Goal: Information Seeking & Learning: Find specific fact

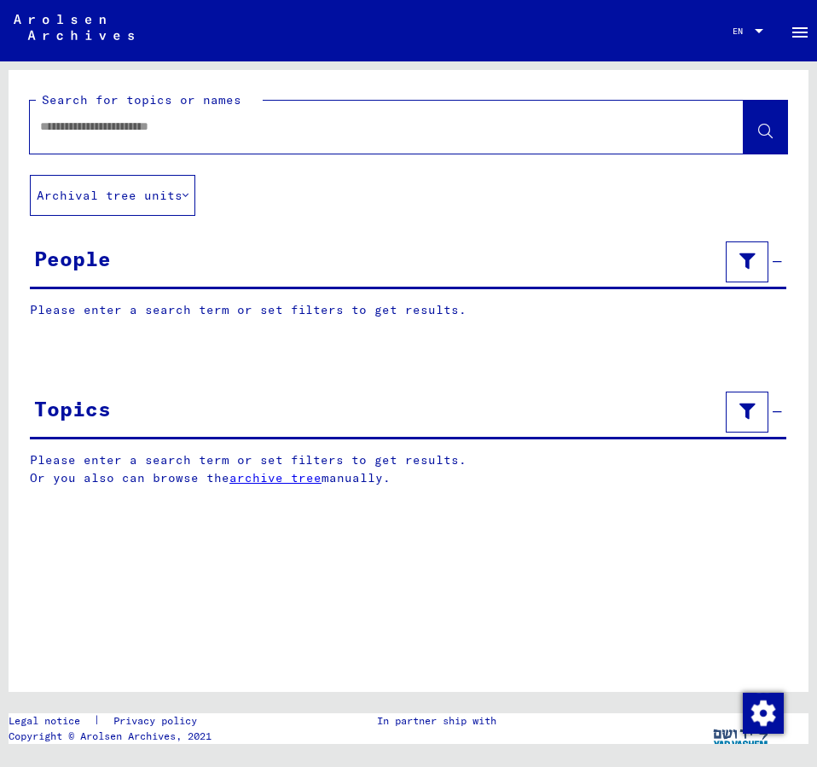
click at [81, 130] on input "text" at bounding box center [371, 127] width 663 height 18
type input "**********"
click at [756, 131] on button at bounding box center [765, 127] width 43 height 53
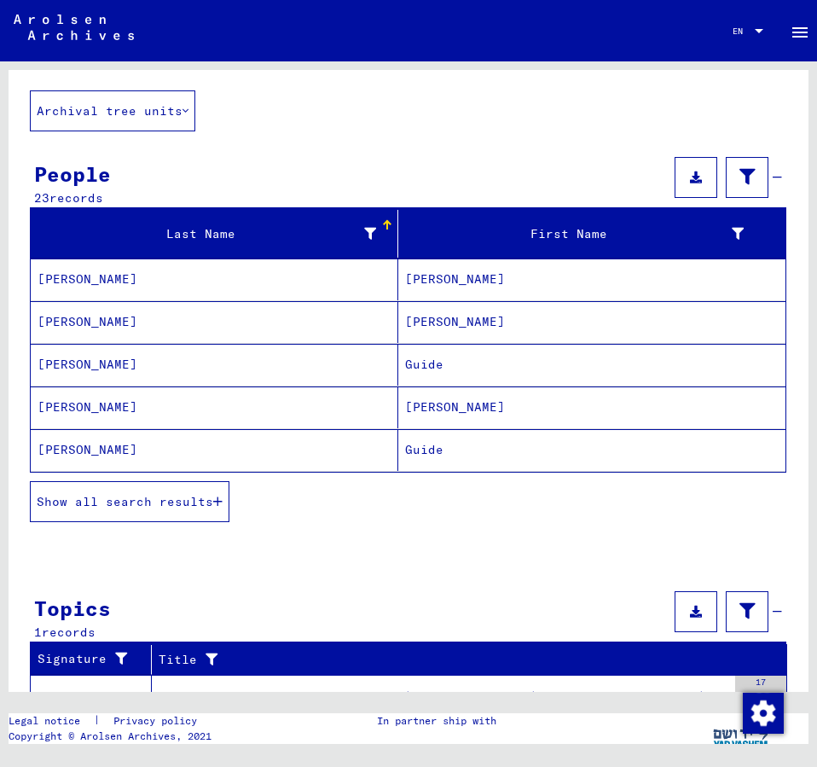
scroll to position [184, 0]
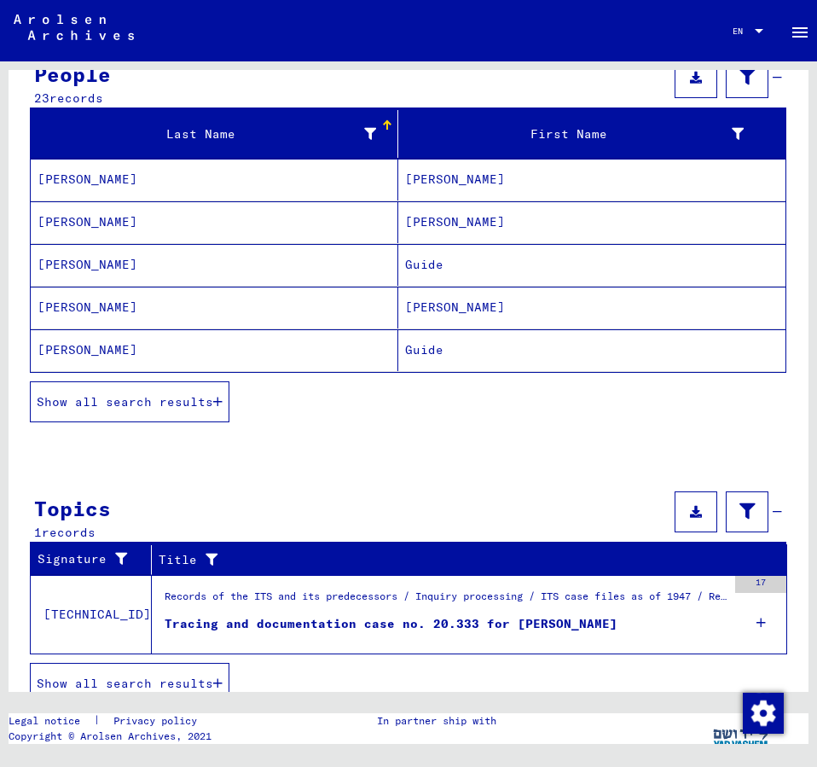
click at [183, 403] on span "Show all search results" at bounding box center [125, 401] width 177 height 15
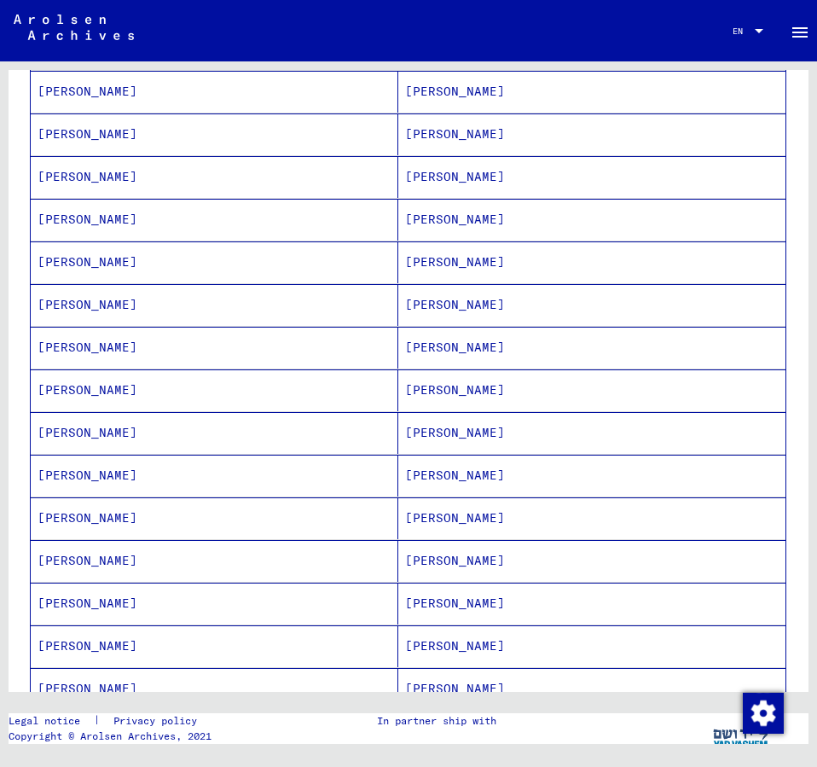
scroll to position [553, 0]
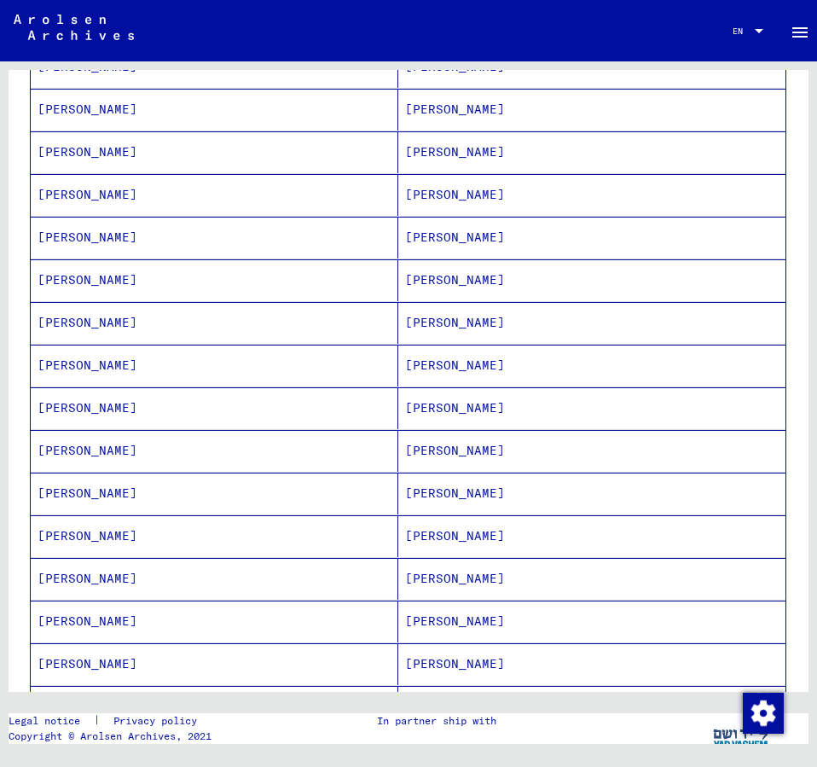
click at [432, 619] on mat-cell "[PERSON_NAME]" at bounding box center [591, 621] width 387 height 42
